Goal: Download file/media

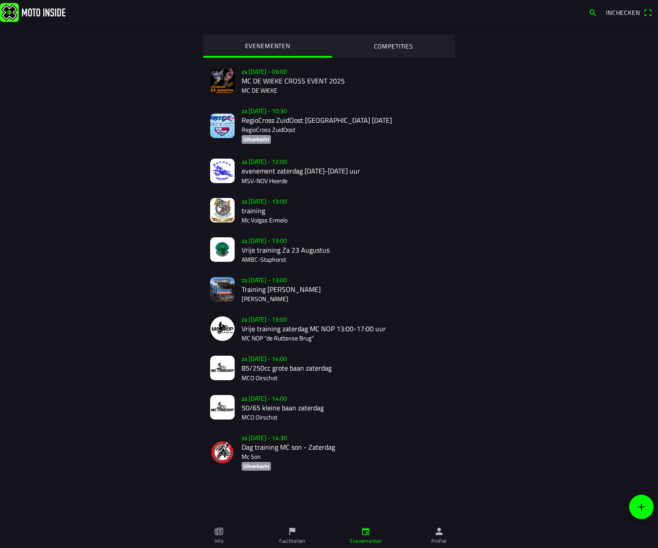
click at [219, 207] on img at bounding box center [222, 210] width 24 height 24
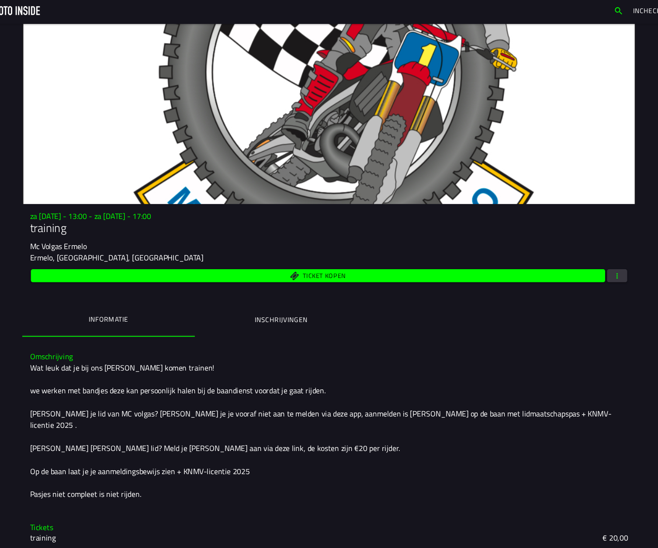
click at [588, 250] on span "button" at bounding box center [592, 254] width 8 height 12
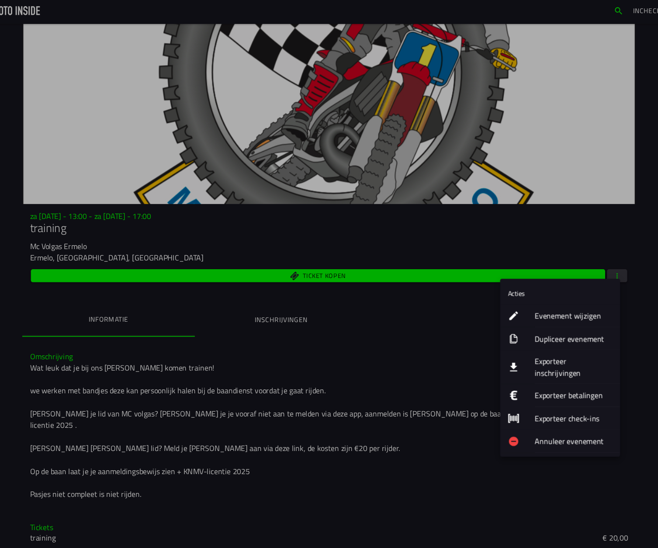
click at [494, 333] on icon "download" at bounding box center [497, 337] width 7 height 8
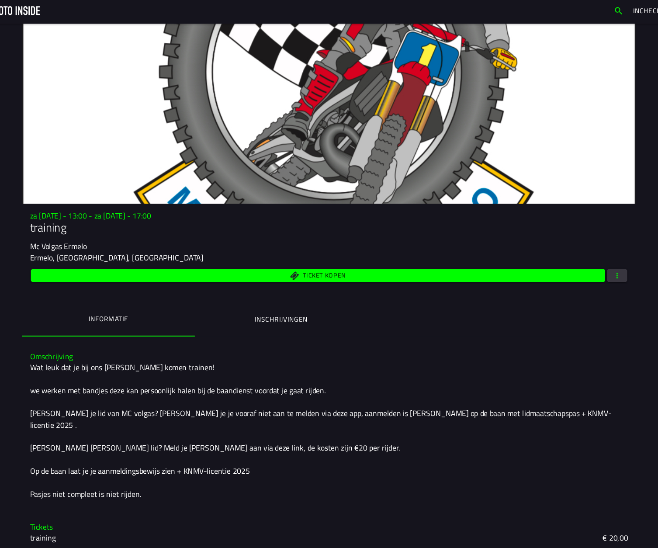
click at [588, 249] on span "button" at bounding box center [592, 254] width 8 height 12
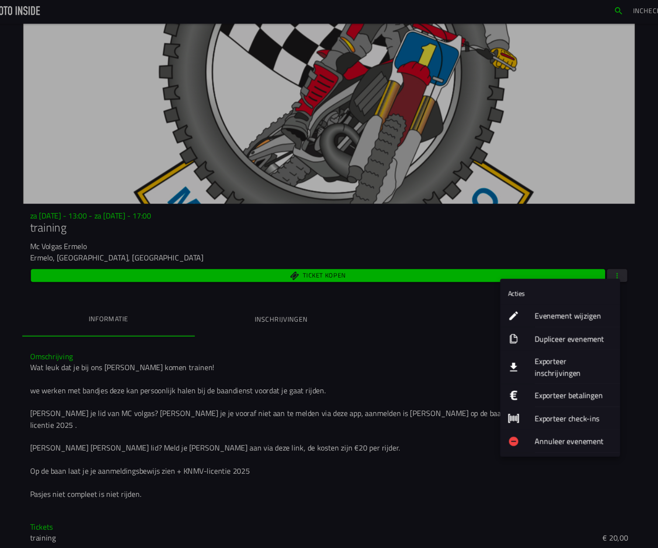
click at [494, 333] on icon "download" at bounding box center [497, 337] width 7 height 8
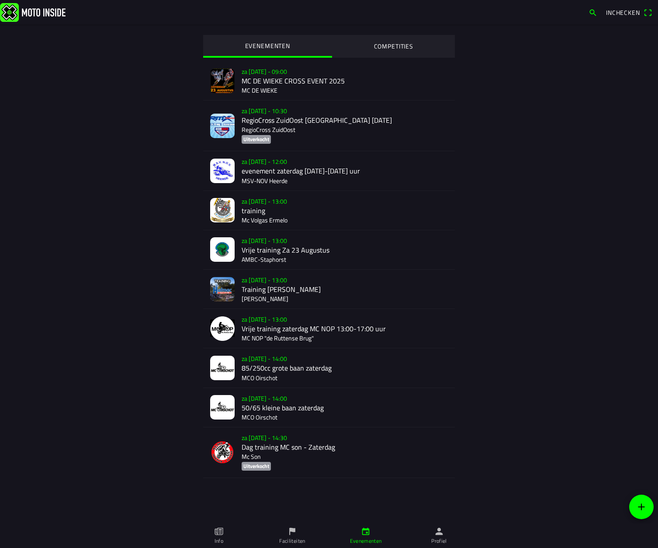
click at [226, 211] on img at bounding box center [222, 210] width 24 height 24
click at [226, 208] on img at bounding box center [222, 210] width 24 height 24
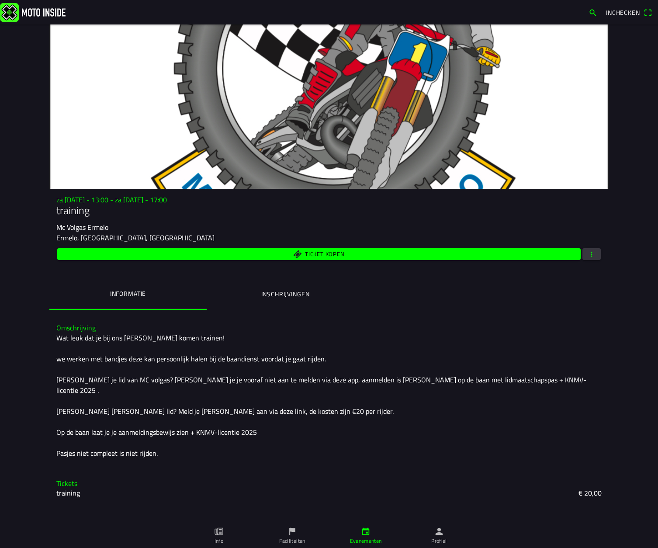
click at [291, 533] on icon "flag" at bounding box center [292, 531] width 10 height 10
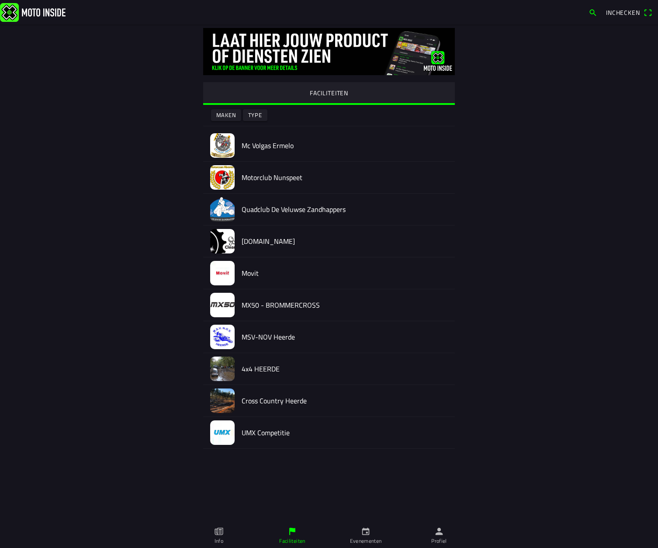
click at [220, 141] on img at bounding box center [222, 145] width 24 height 24
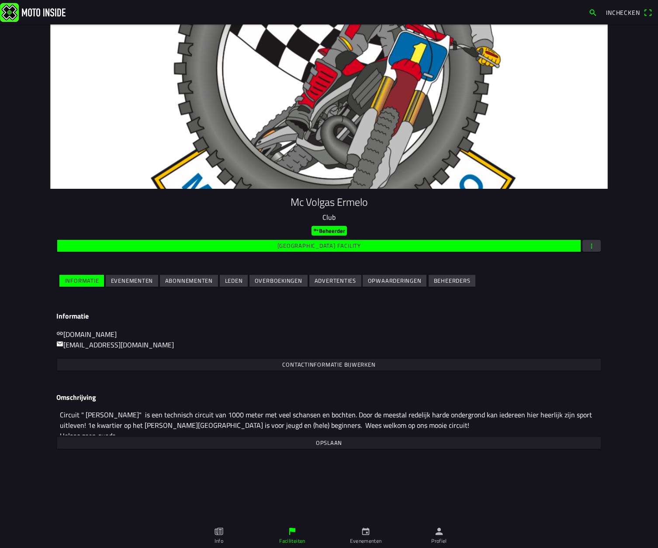
click at [593, 245] on span "button" at bounding box center [592, 246] width 8 height 12
click at [593, 245] on ion-backdrop at bounding box center [329, 274] width 658 height 548
click at [0, 0] on slot "Beheerder" at bounding box center [0, 0] width 0 height 0
click at [596, 245] on button "button" at bounding box center [591, 246] width 18 height 12
click at [392, 498] on ion-backdrop at bounding box center [329, 274] width 658 height 548
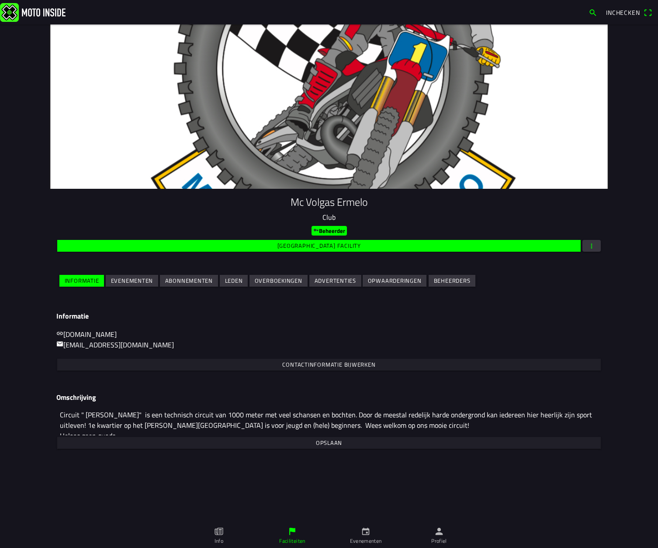
click at [369, 533] on icon "calendar" at bounding box center [365, 531] width 7 height 7
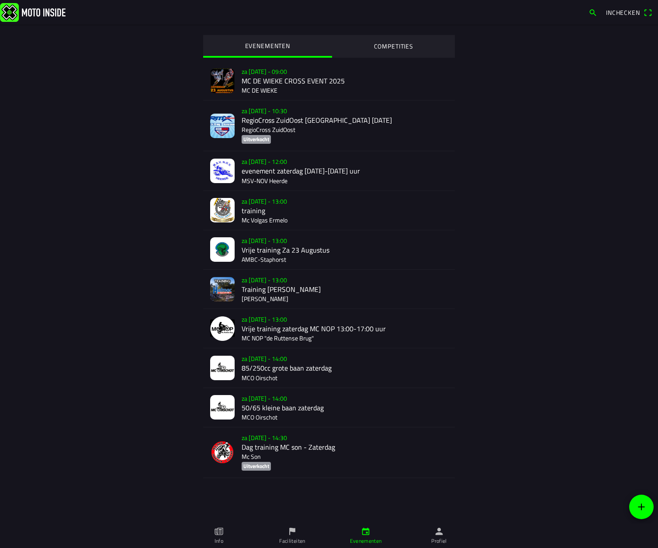
click at [291, 535] on icon "flag" at bounding box center [292, 531] width 10 height 10
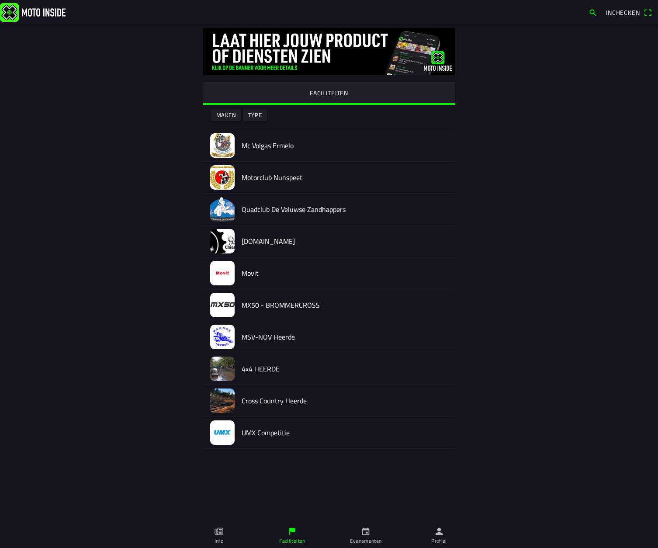
click at [225, 145] on img at bounding box center [222, 145] width 24 height 24
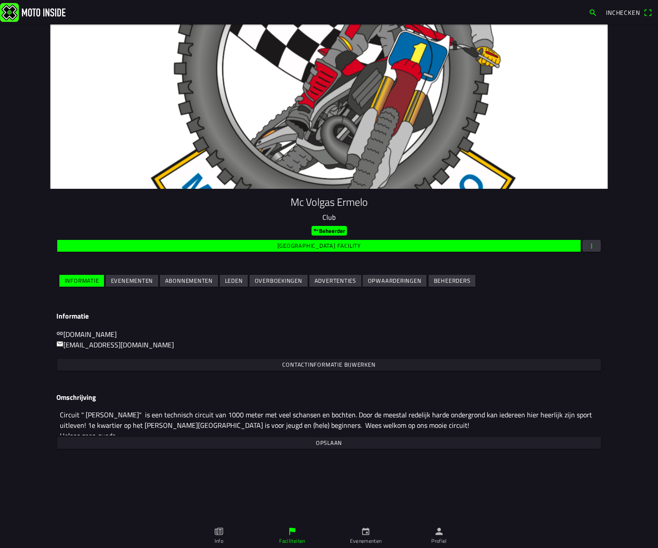
click at [0, 0] on slot "Beheerders" at bounding box center [0, 0] width 0 height 0
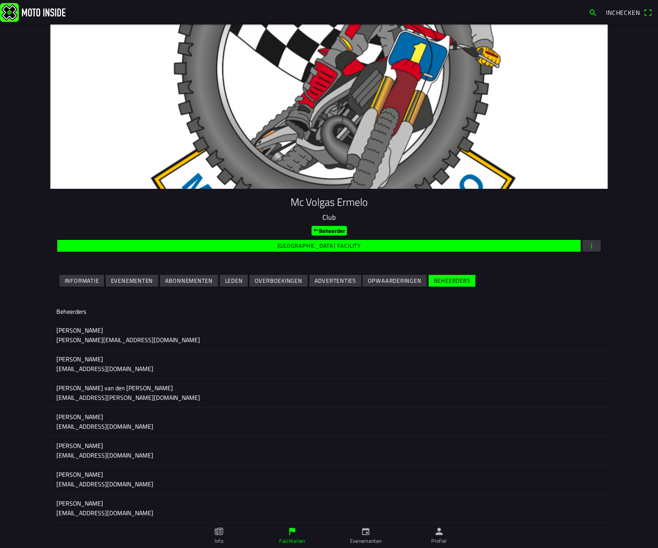
click at [595, 246] on span "button" at bounding box center [592, 246] width 8 height 12
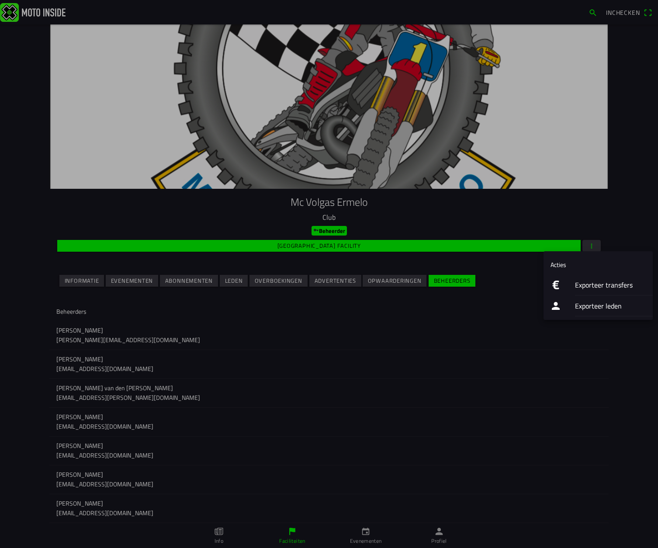
click at [552, 284] on icon "logo euro" at bounding box center [555, 285] width 10 height 10
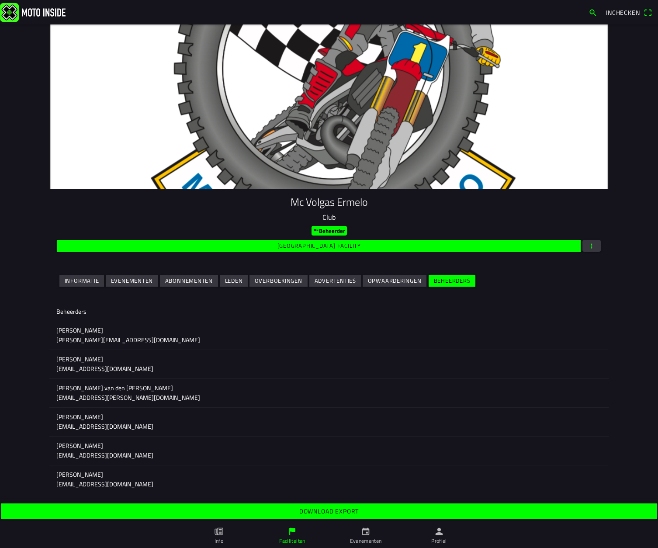
click at [0, 0] on slot "Download export" at bounding box center [0, 0] width 0 height 0
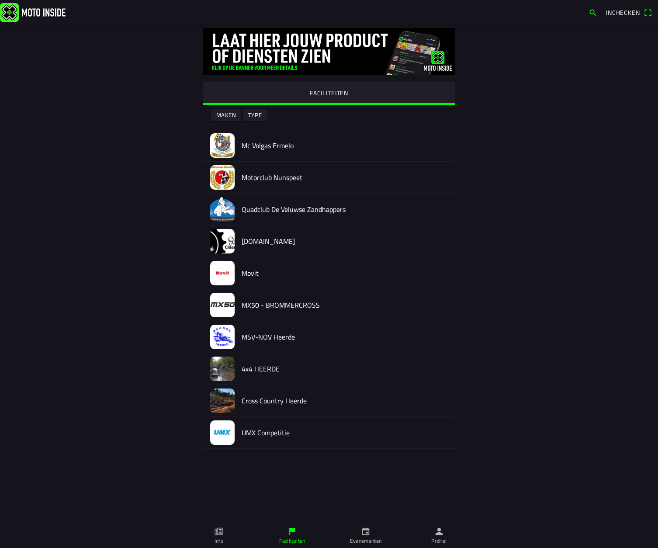
click at [221, 145] on img at bounding box center [222, 145] width 24 height 24
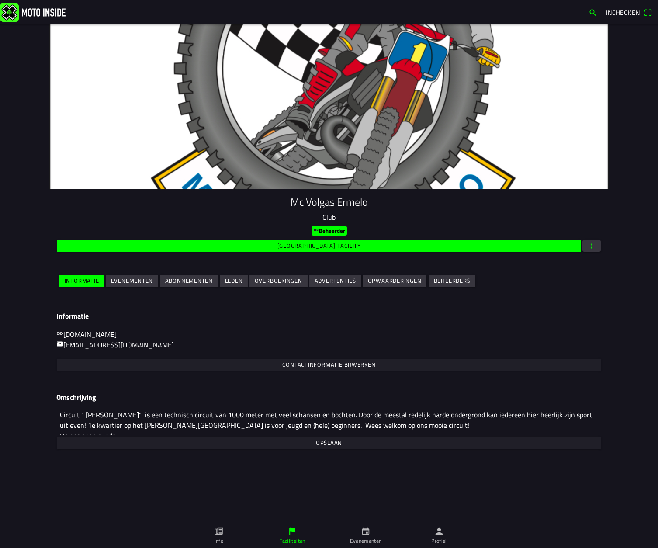
click at [0, 0] on slot "Evenementen" at bounding box center [0, 0] width 0 height 0
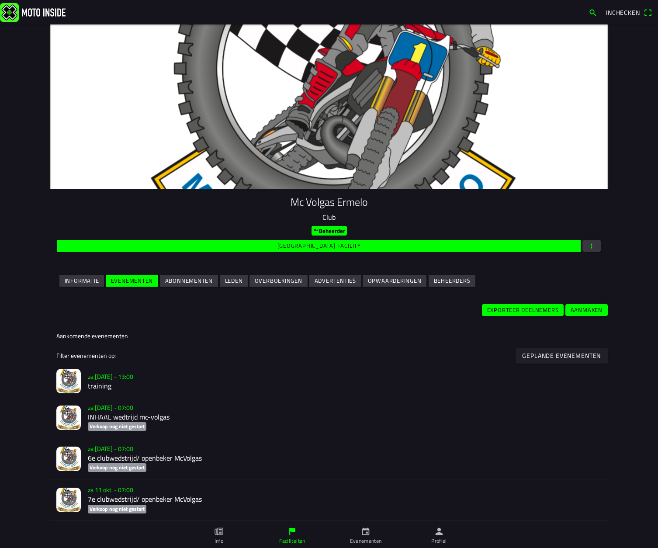
click at [0, 0] on slot "Exporteer deelnemers" at bounding box center [0, 0] width 0 height 0
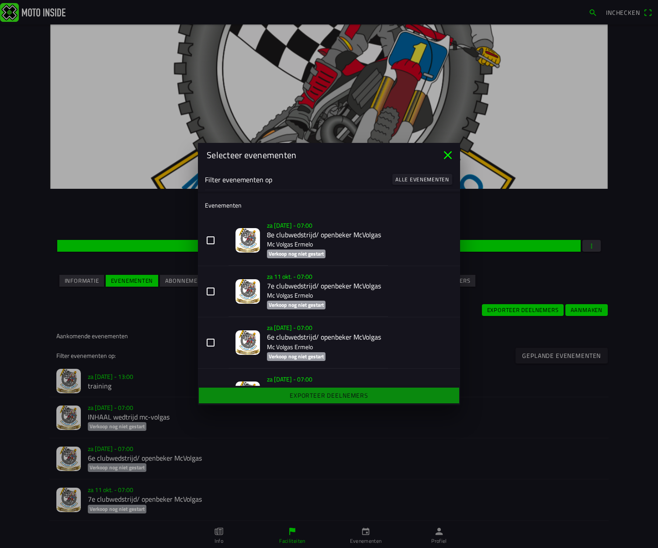
click at [450, 155] on icon "close" at bounding box center [448, 155] width 14 height 14
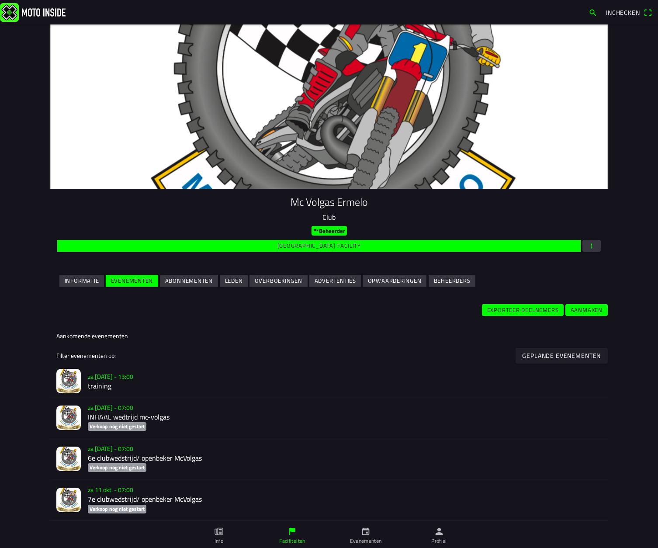
click at [68, 379] on img at bounding box center [68, 381] width 24 height 24
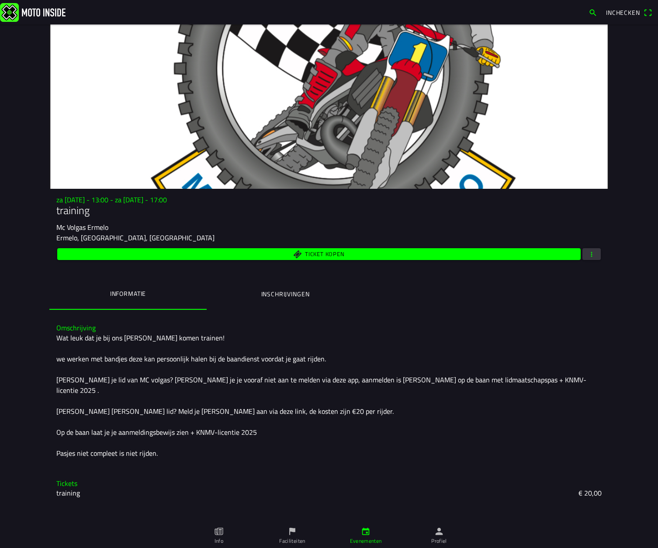
click at [594, 253] on span "button" at bounding box center [592, 254] width 8 height 12
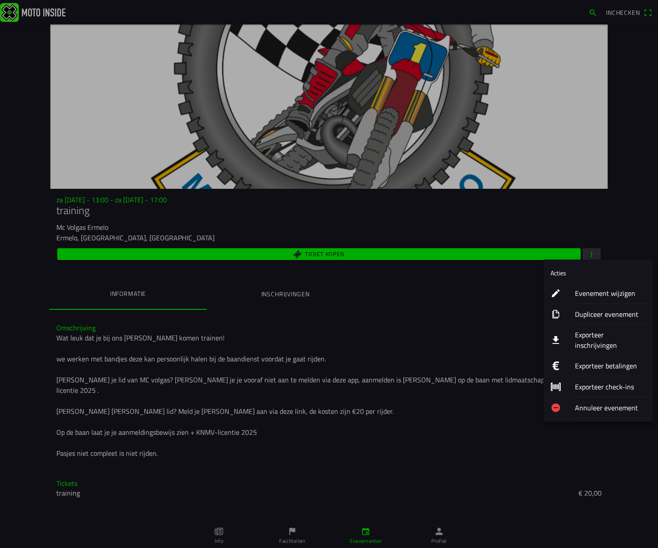
click at [558, 335] on icon "download" at bounding box center [555, 340] width 10 height 10
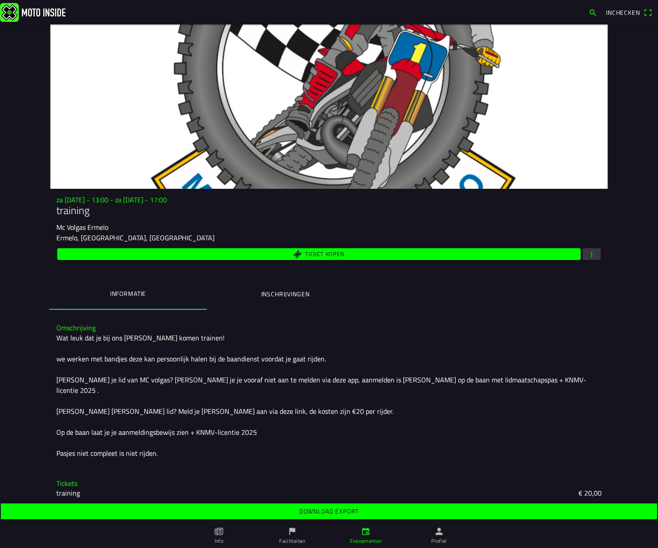
click at [0, 0] on slot "Download export" at bounding box center [0, 0] width 0 height 0
